Goal: Book appointment/travel/reservation

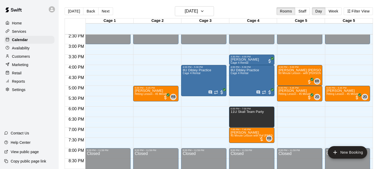
scroll to position [304, 0]
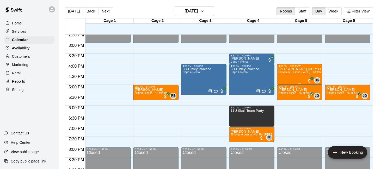
click at [295, 67] on div "4:00 PM – 5:00 PM" at bounding box center [300, 66] width 42 height 3
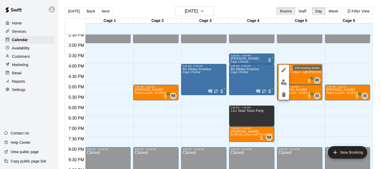
click at [280, 70] on button "edit" at bounding box center [284, 70] width 10 height 10
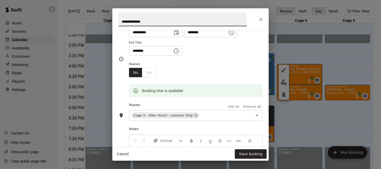
scroll to position [54, 0]
click at [197, 114] on icon at bounding box center [195, 115] width 3 height 3
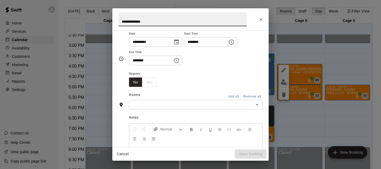
click at [195, 104] on input "text" at bounding box center [192, 105] width 122 height 7
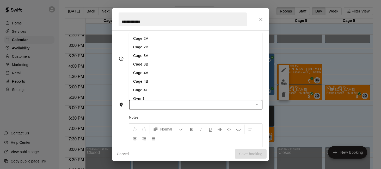
click at [185, 38] on li "Cage 2A" at bounding box center [195, 38] width 133 height 9
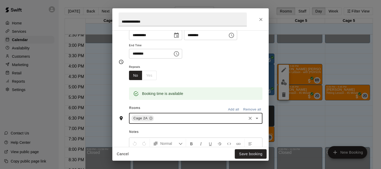
scroll to position [54, 0]
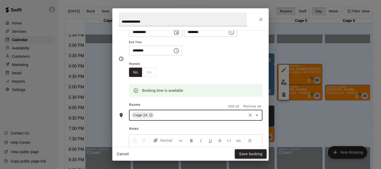
click at [243, 153] on button "Save booking" at bounding box center [251, 155] width 32 height 10
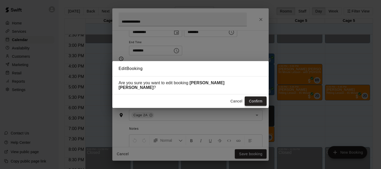
click at [254, 101] on button "Confirm" at bounding box center [256, 102] width 22 height 10
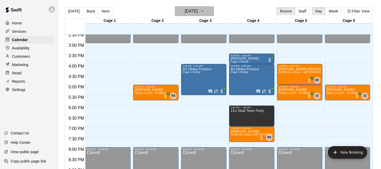
click at [204, 12] on button "[DATE]" at bounding box center [194, 11] width 39 height 10
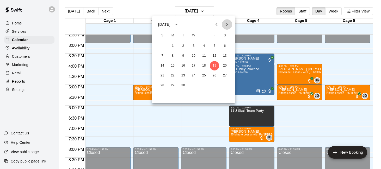
click at [224, 23] on icon "Next month" at bounding box center [227, 24] width 6 height 6
click at [213, 54] on button "10" at bounding box center [214, 55] width 9 height 9
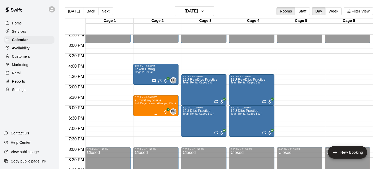
click at [160, 98] on div "5:30 PM – 6:30 PM" at bounding box center [156, 97] width 42 height 3
click at [144, 100] on button "edit" at bounding box center [140, 101] width 10 height 10
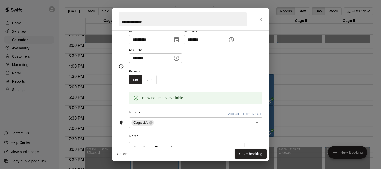
scroll to position [68, 0]
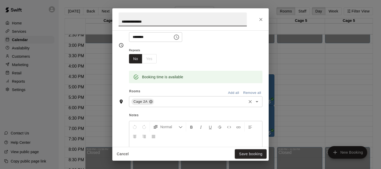
click at [151, 101] on icon at bounding box center [150, 101] width 3 height 3
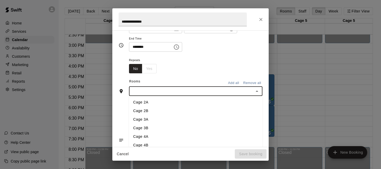
click at [156, 92] on input "text" at bounding box center [192, 91] width 122 height 7
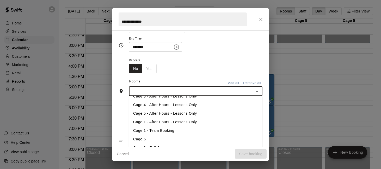
scroll to position [91, 0]
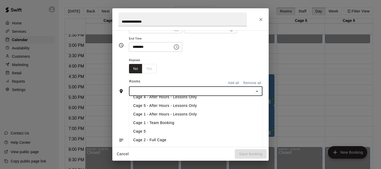
click at [156, 131] on li "Cage 5" at bounding box center [195, 131] width 133 height 9
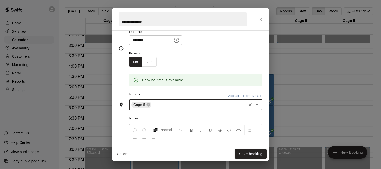
scroll to position [68, 0]
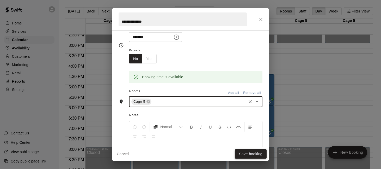
click at [239, 152] on button "Save booking" at bounding box center [251, 155] width 32 height 10
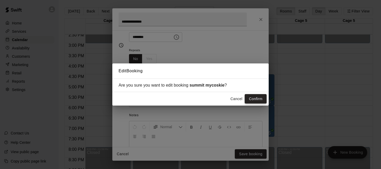
click at [250, 97] on button "Confirm" at bounding box center [256, 99] width 22 height 10
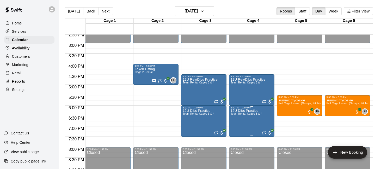
click at [245, 111] on p "12U Dibs Practice" at bounding box center [247, 111] width 32 height 0
click at [236, 119] on icon "edit" at bounding box center [236, 116] width 6 height 6
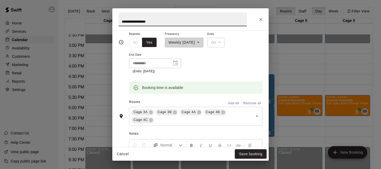
scroll to position [95, 0]
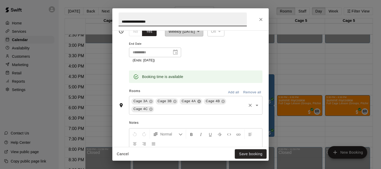
click at [198, 102] on icon at bounding box center [198, 101] width 3 height 3
click at [223, 101] on icon at bounding box center [223, 102] width 4 height 4
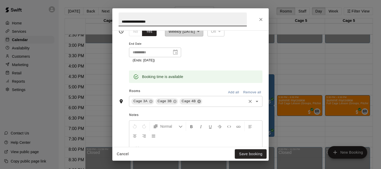
click at [200, 100] on icon at bounding box center [198, 101] width 3 height 3
click at [204, 100] on input "text" at bounding box center [212, 101] width 67 height 7
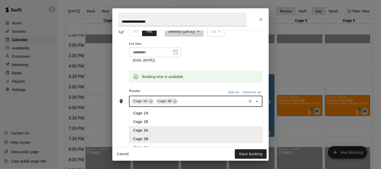
click at [193, 117] on li "Cage 2A" at bounding box center [195, 113] width 133 height 9
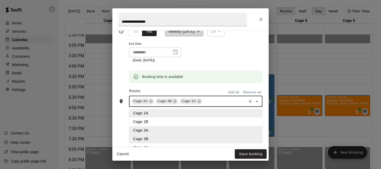
click at [216, 103] on input "text" at bounding box center [224, 101] width 42 height 7
click at [209, 121] on li "Cage 2B" at bounding box center [195, 122] width 133 height 9
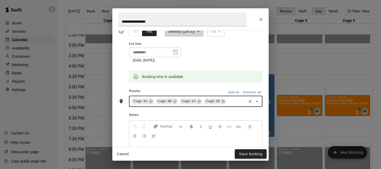
click at [248, 155] on button "Save booking" at bounding box center [251, 155] width 32 height 10
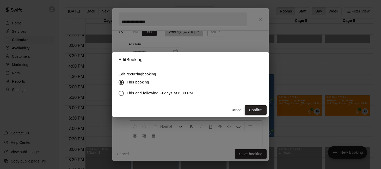
click at [256, 107] on button "Confirm" at bounding box center [256, 111] width 22 height 10
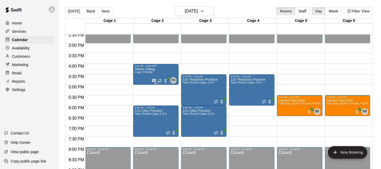
click at [159, 73] on div "Token Hitting Cage 2 Rental FD 0" at bounding box center [156, 151] width 42 height 169
click at [139, 100] on icon "delete" at bounding box center [140, 98] width 6 height 6
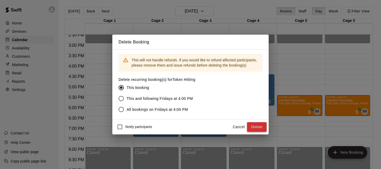
click at [256, 126] on button "Delete" at bounding box center [257, 127] width 20 height 10
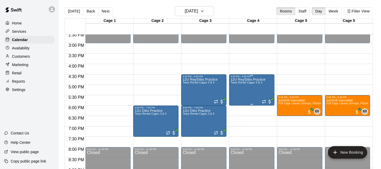
click at [248, 92] on div "12U Rey/Dibs Practice Team Rental Cages 3 & 4" at bounding box center [248, 162] width 35 height 169
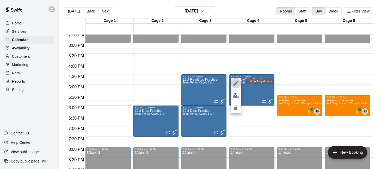
click at [236, 82] on icon "edit" at bounding box center [236, 83] width 6 height 6
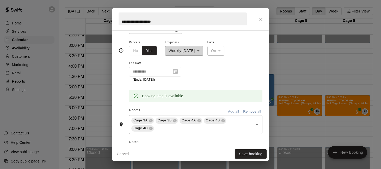
scroll to position [77, 0]
click at [199, 119] on icon at bounding box center [198, 120] width 3 height 3
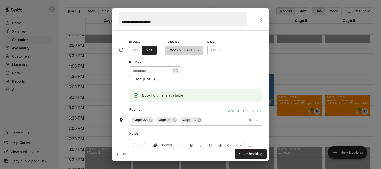
click at [199, 119] on icon at bounding box center [199, 120] width 3 height 3
click at [208, 119] on input "text" at bounding box center [212, 120] width 67 height 7
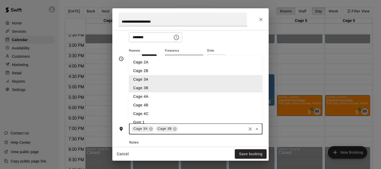
click at [190, 62] on li "Cage 2A" at bounding box center [195, 62] width 133 height 9
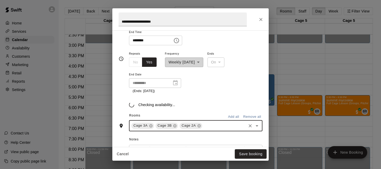
scroll to position [68, 0]
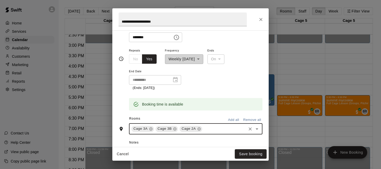
click at [219, 130] on input "text" at bounding box center [224, 129] width 42 height 7
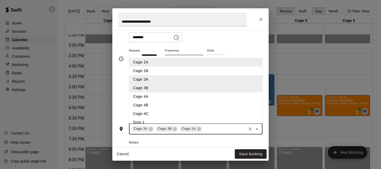
click at [203, 71] on li "Cage 2B" at bounding box center [195, 71] width 133 height 9
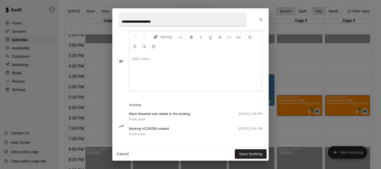
scroll to position [188, 0]
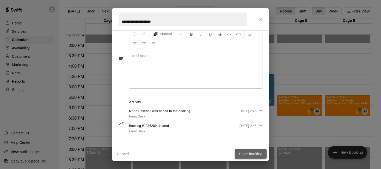
click at [240, 152] on button "Save booking" at bounding box center [251, 155] width 32 height 10
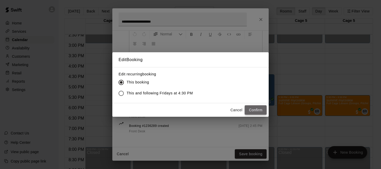
click at [252, 112] on button "Confirm" at bounding box center [256, 111] width 22 height 10
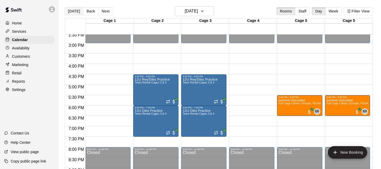
click at [73, 9] on button "[DATE]" at bounding box center [74, 11] width 19 height 8
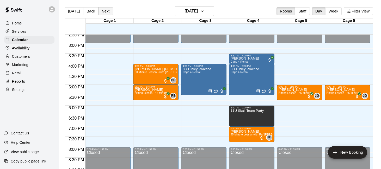
click at [108, 12] on button "Next" at bounding box center [105, 11] width 15 height 8
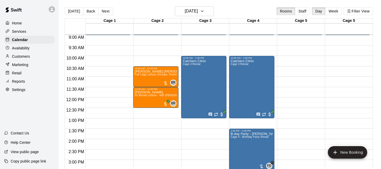
scroll to position [184, 0]
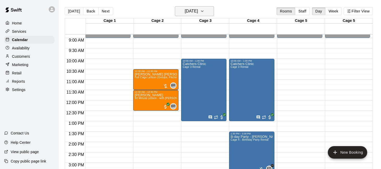
click at [206, 16] on button "[DATE]" at bounding box center [194, 11] width 39 height 10
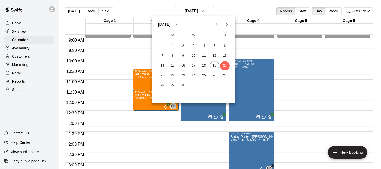
click at [226, 26] on icon "Next month" at bounding box center [227, 24] width 6 height 6
click at [205, 46] on button "2" at bounding box center [203, 45] width 9 height 9
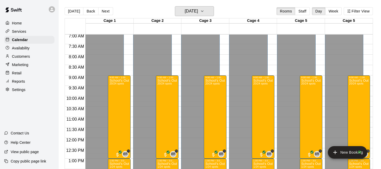
scroll to position [146, 0]
click at [76, 13] on button "[DATE]" at bounding box center [74, 11] width 19 height 8
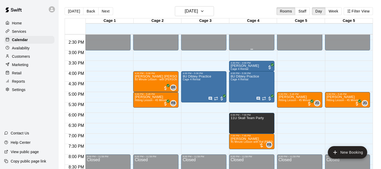
scroll to position [303, 0]
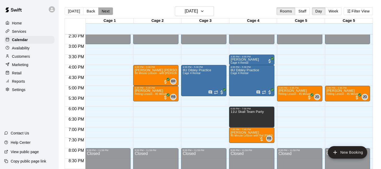
click at [108, 13] on button "Next" at bounding box center [105, 11] width 15 height 8
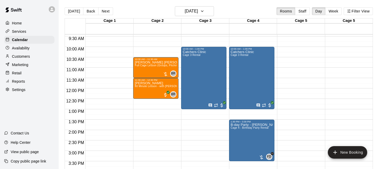
scroll to position [187, 0]
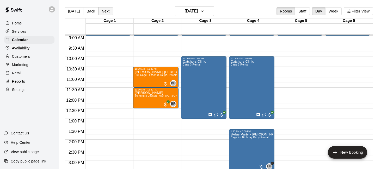
click at [104, 9] on button "Next" at bounding box center [105, 11] width 15 height 8
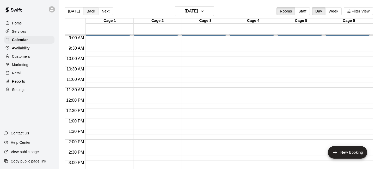
click at [88, 12] on button "Back" at bounding box center [90, 11] width 15 height 8
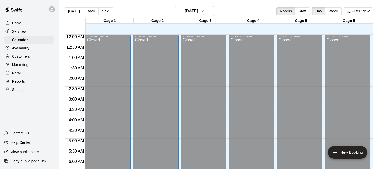
scroll to position [59, 0]
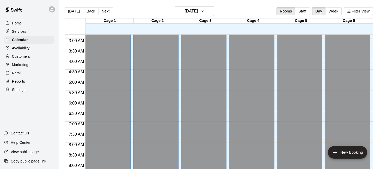
click at [26, 31] on p "Services" at bounding box center [19, 31] width 14 height 5
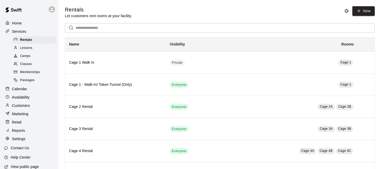
click at [41, 48] on div "Lessons" at bounding box center [35, 48] width 44 height 7
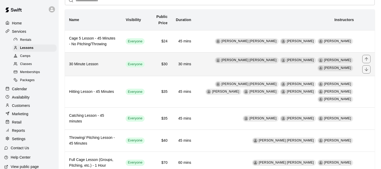
scroll to position [38, 0]
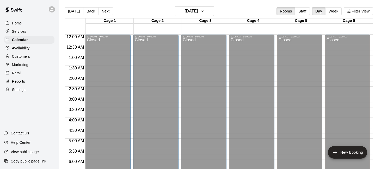
scroll to position [187, 0]
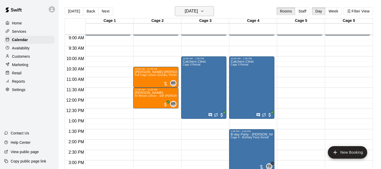
click at [204, 14] on icon "button" at bounding box center [202, 11] width 4 height 6
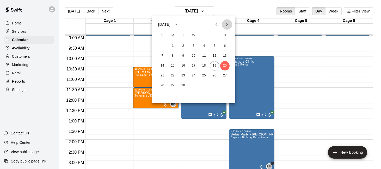
click at [226, 25] on icon "Next month" at bounding box center [227, 24] width 6 height 6
click at [215, 24] on icon "Previous month" at bounding box center [216, 24] width 6 height 6
click at [164, 85] on button "28" at bounding box center [162, 85] width 9 height 9
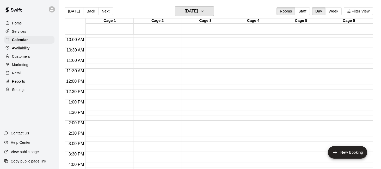
scroll to position [198, 0]
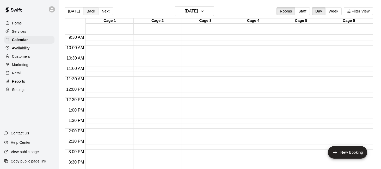
click at [89, 9] on button "Back" at bounding box center [90, 11] width 15 height 8
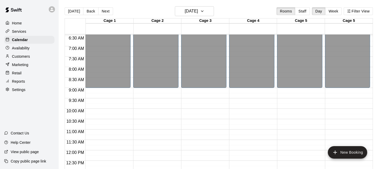
scroll to position [132, 0]
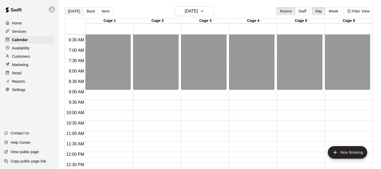
click at [74, 10] on button "[DATE]" at bounding box center [74, 11] width 19 height 8
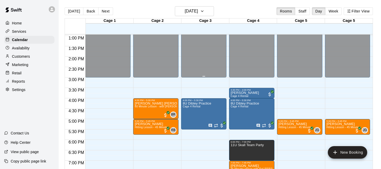
scroll to position [270, 0]
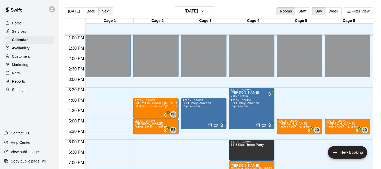
click at [102, 13] on button "Next" at bounding box center [105, 11] width 15 height 8
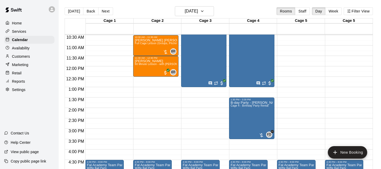
scroll to position [218, 0]
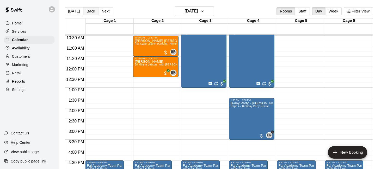
click at [86, 10] on button "Back" at bounding box center [90, 11] width 15 height 8
